Goal: Obtain resource: Obtain resource

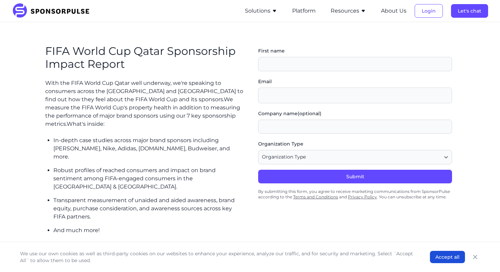
scroll to position [151, 0]
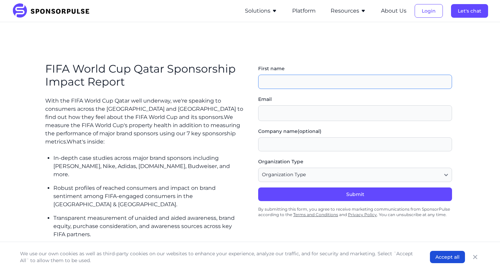
click at [297, 75] on input "First name" at bounding box center [355, 82] width 194 height 14
type input "[PERSON_NAME]"
type input "[EMAIL_ADDRESS][DOMAIN_NAME]"
click at [294, 145] on input "Company name (optional)" at bounding box center [355, 144] width 194 height 14
type input "T"
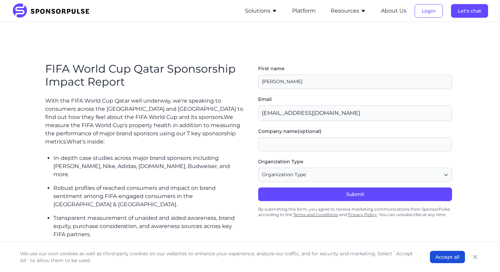
click at [330, 182] on div "Organization Type Organization Type Agency or Consultancy Property Brand (Spons…" at bounding box center [355, 172] width 194 height 29
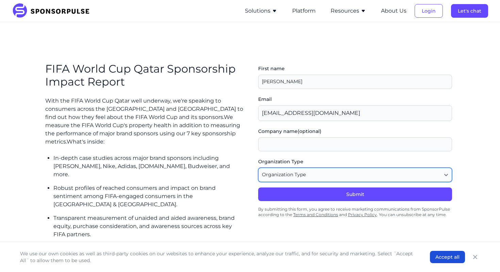
click at [325, 177] on select "Organization Type Agency or Consultancy Property Brand (Sponsor) Other" at bounding box center [355, 174] width 194 height 14
select select "Brand (Sponsor)"
click at [258, 167] on select "Organization Type Agency or Consultancy Property Brand (Sponsor) Other" at bounding box center [355, 174] width 194 height 14
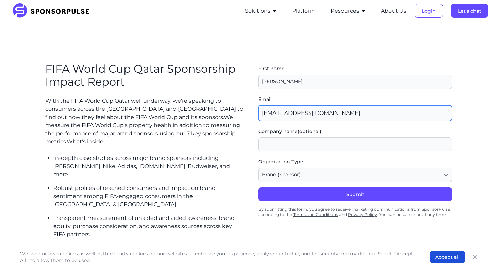
click at [302, 116] on input "[EMAIL_ADDRESS][DOMAIN_NAME]" at bounding box center [355, 113] width 194 height 16
type input "[PERSON_NAME][EMAIL_ADDRESS][DOMAIN_NAME]"
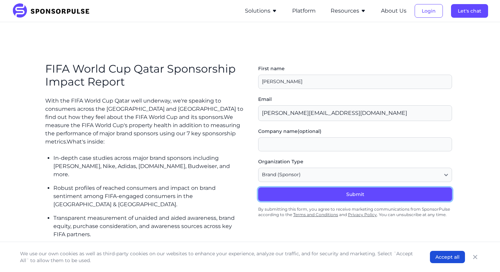
click at [344, 188] on button "Submit" at bounding box center [355, 194] width 194 height 14
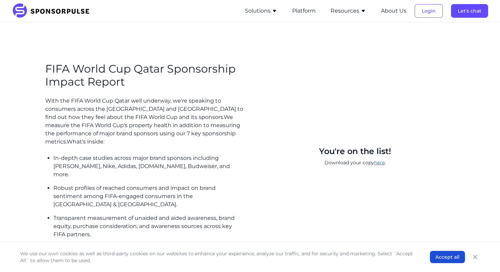
click at [377, 159] on link "here" at bounding box center [379, 162] width 11 height 6
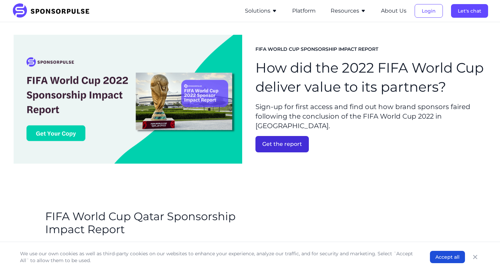
scroll to position [0, 0]
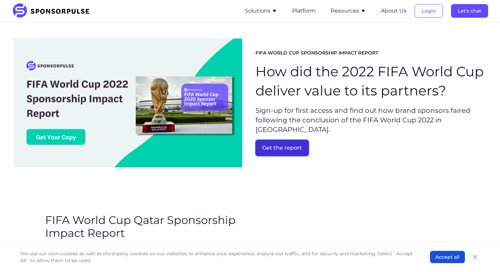
click at [287, 142] on button "Get the report" at bounding box center [282, 147] width 53 height 16
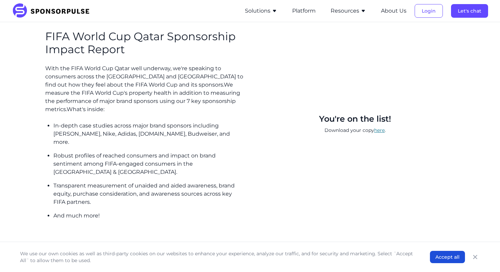
click at [379, 127] on link "here" at bounding box center [379, 130] width 11 height 6
